Goal: Check status: Check status

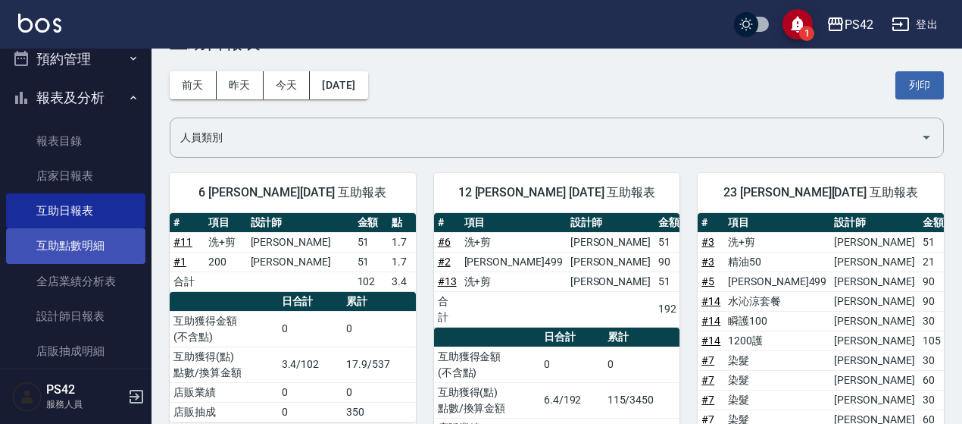
scroll to position [76, 0]
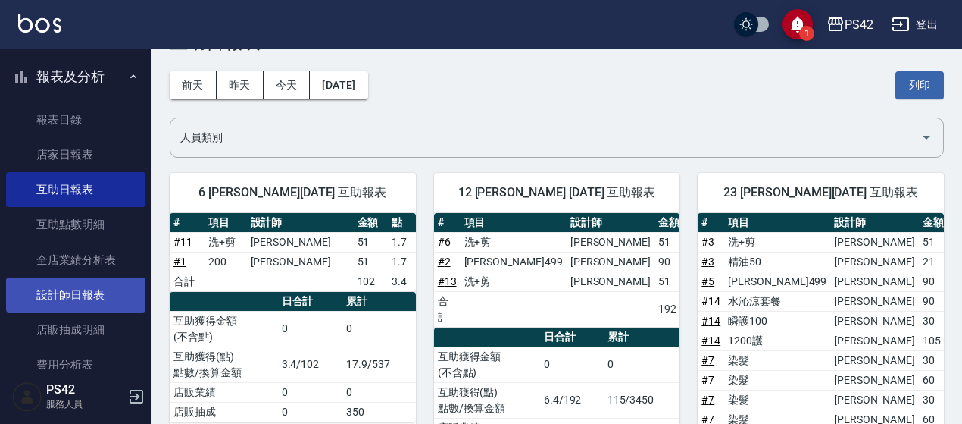
click at [79, 293] on link "設計師日報表" at bounding box center [75, 294] width 139 height 35
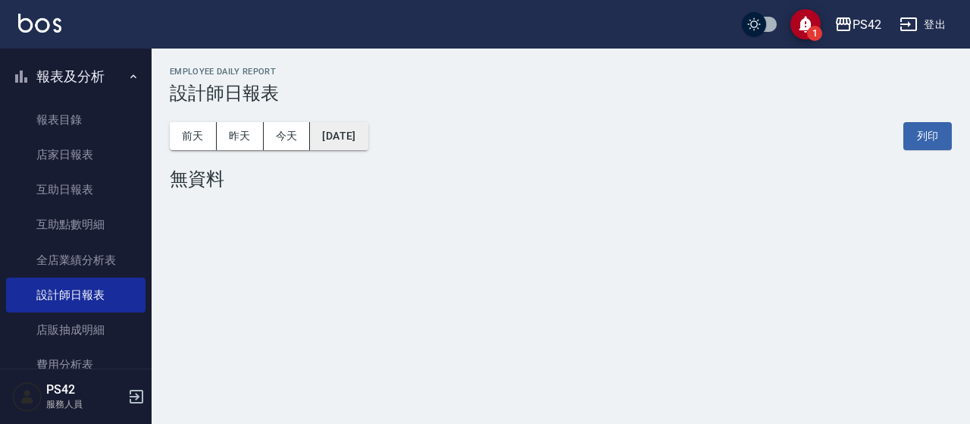
click at [368, 143] on button "[DATE]" at bounding box center [339, 136] width 58 height 28
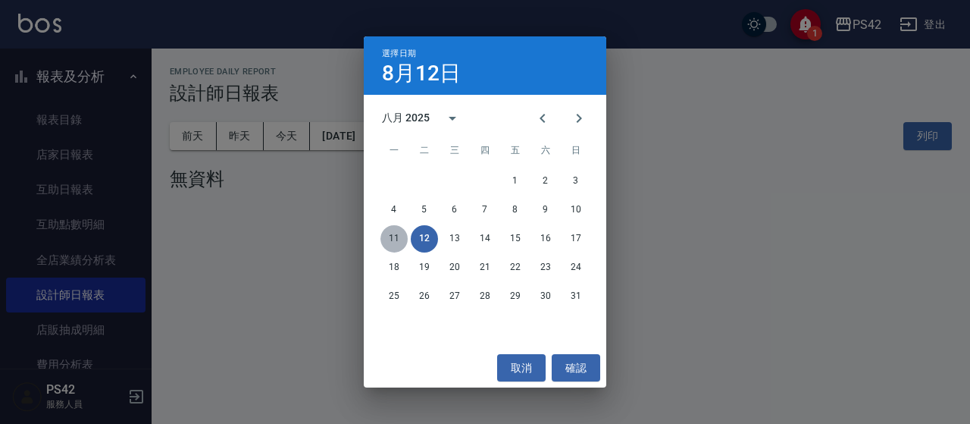
click at [388, 236] on button "11" at bounding box center [393, 238] width 27 height 27
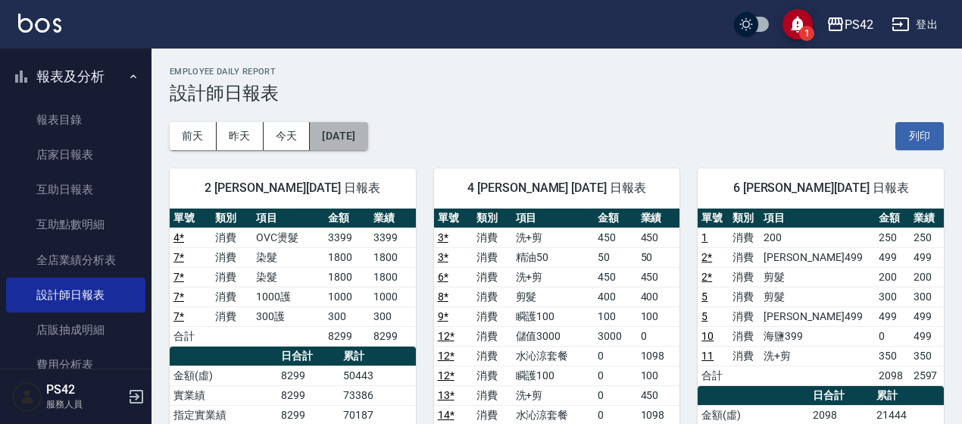
click at [368, 142] on button "[DATE]" at bounding box center [339, 136] width 58 height 28
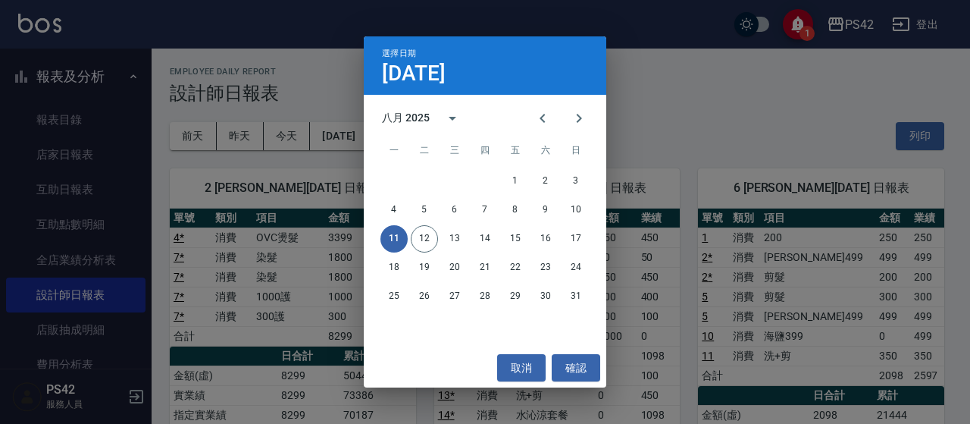
click at [394, 239] on button "11" at bounding box center [393, 238] width 27 height 27
click at [639, 96] on div "選擇日期 [DATE] 八月 2025 一 二 三 四 五 六 日 1 2 3 4 5 6 7 8 9 10 11 12 13 14 15 16 17 18 …" at bounding box center [485, 212] width 970 height 424
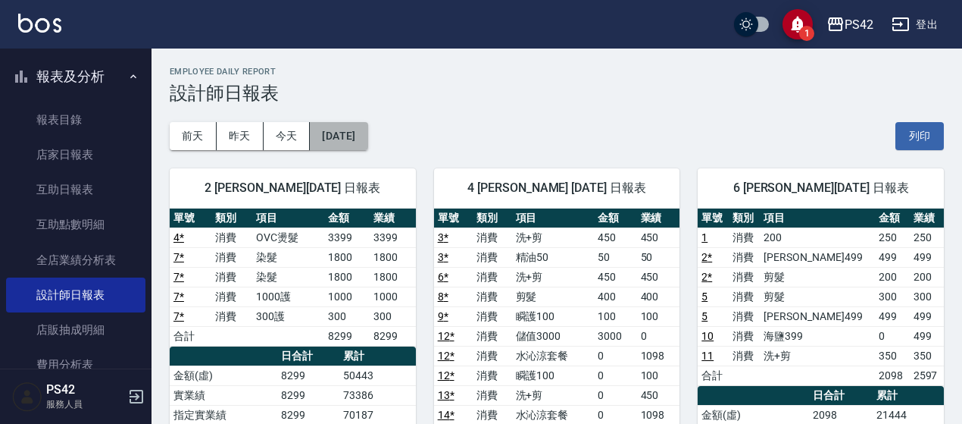
click at [337, 137] on button "[DATE]" at bounding box center [339, 136] width 58 height 28
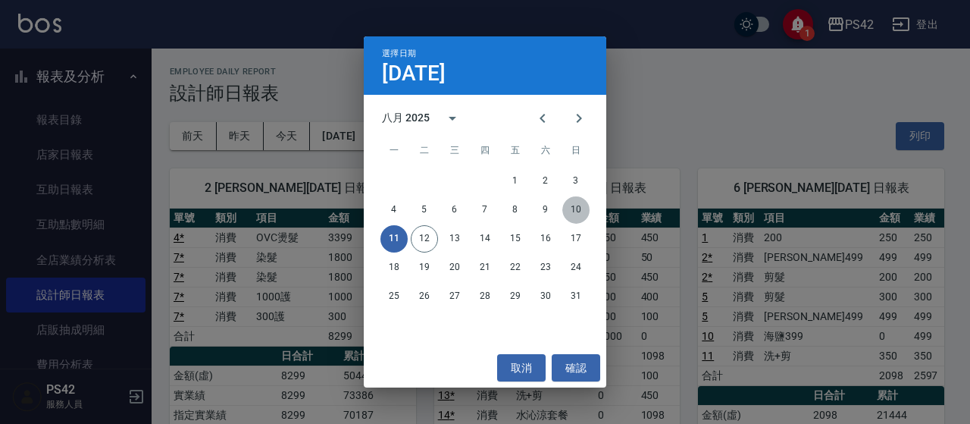
click at [574, 208] on button "10" at bounding box center [575, 209] width 27 height 27
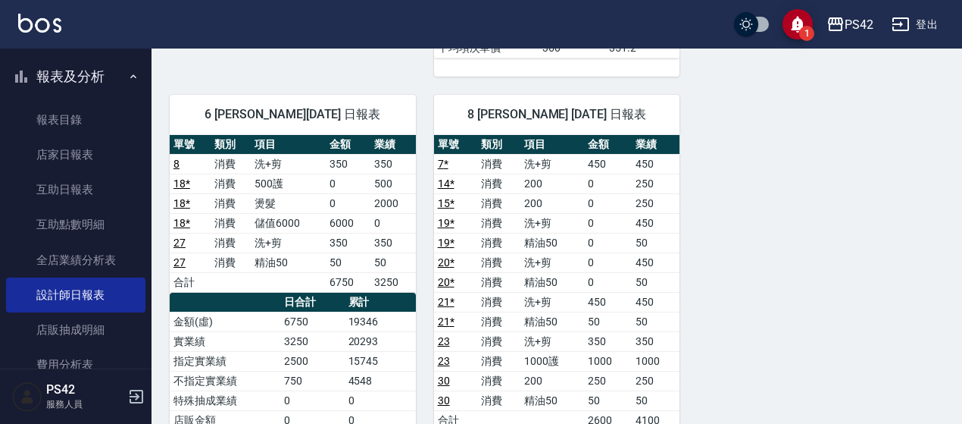
scroll to position [1130, 0]
